Goal: Answer question/provide support: Share knowledge or assist other users

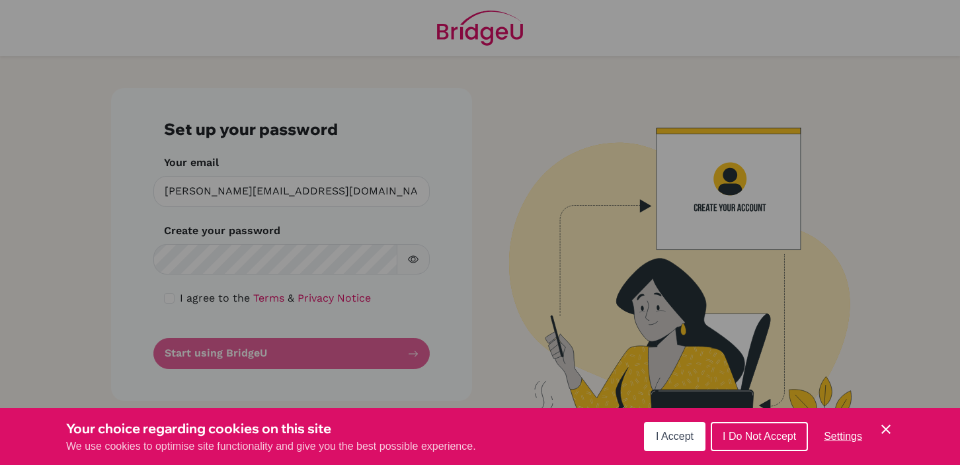
click at [664, 434] on span "I Accept" at bounding box center [675, 436] width 38 height 11
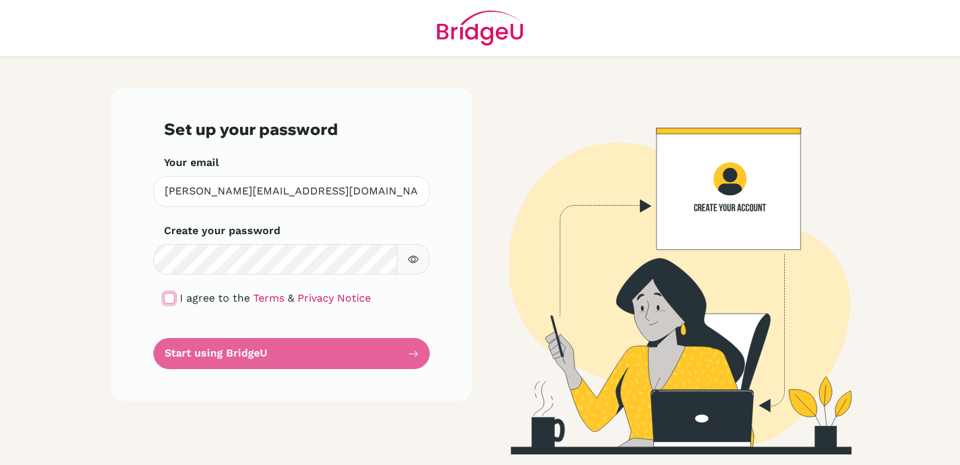
click at [173, 301] on input "checkbox" at bounding box center [169, 298] width 11 height 11
checkbox input "true"
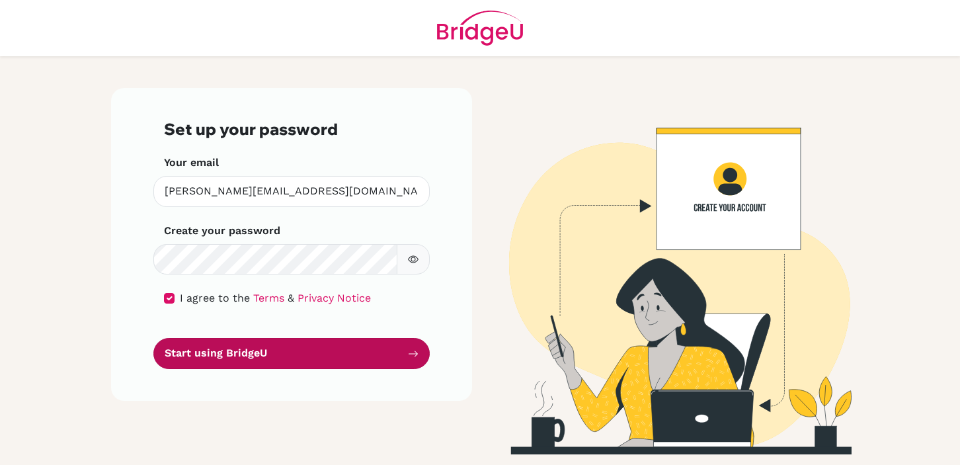
click at [283, 359] on button "Start using BridgeU" at bounding box center [291, 353] width 277 height 31
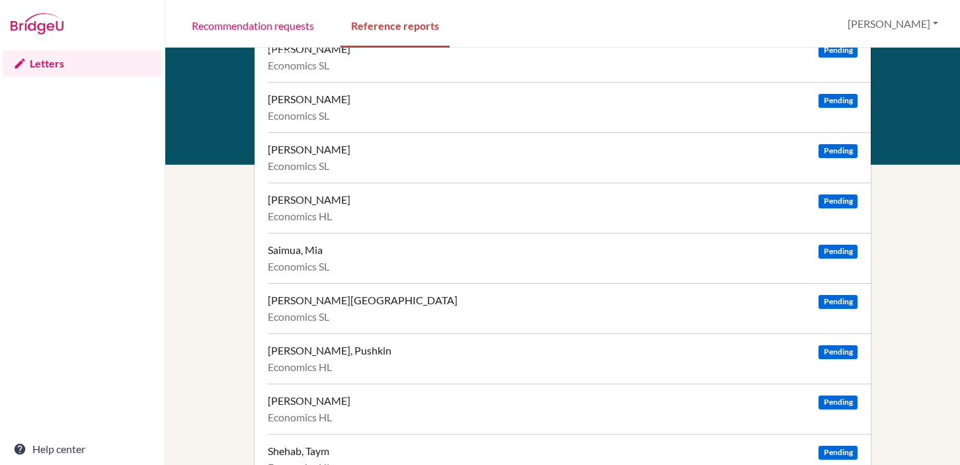
scroll to position [482, 0]
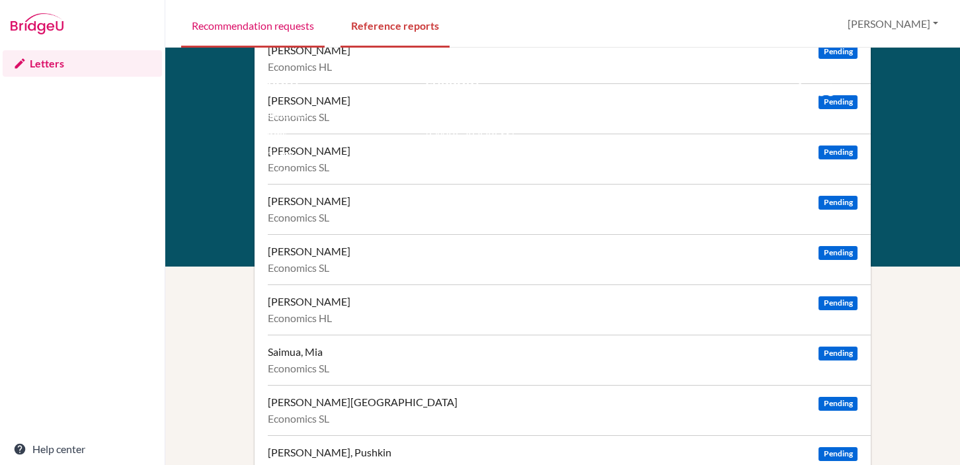
click at [278, 26] on link "Recommendation requests" at bounding box center [253, 25] width 144 height 46
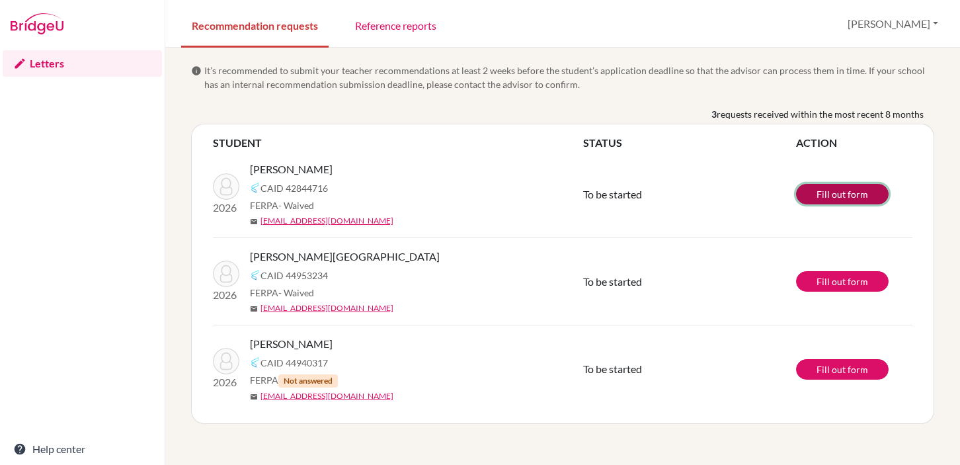
click at [834, 191] on link "Fill out form" at bounding box center [842, 194] width 93 height 21
